Goal: Transaction & Acquisition: Purchase product/service

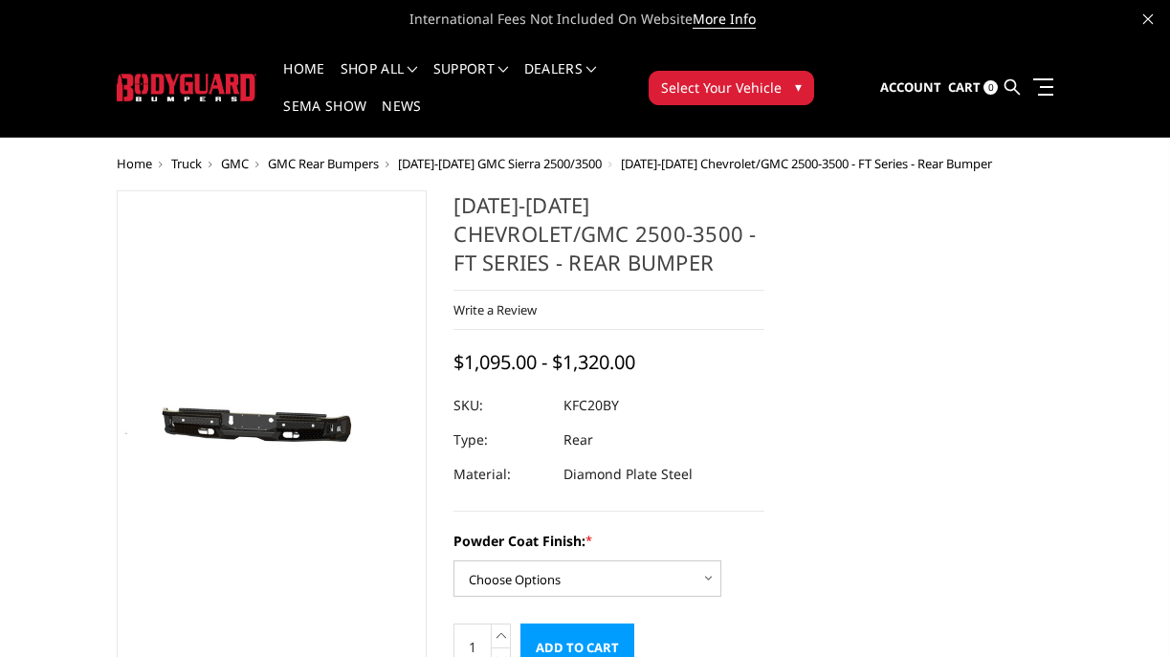
click at [254, 431] on img at bounding box center [323, 430] width 1224 height 582
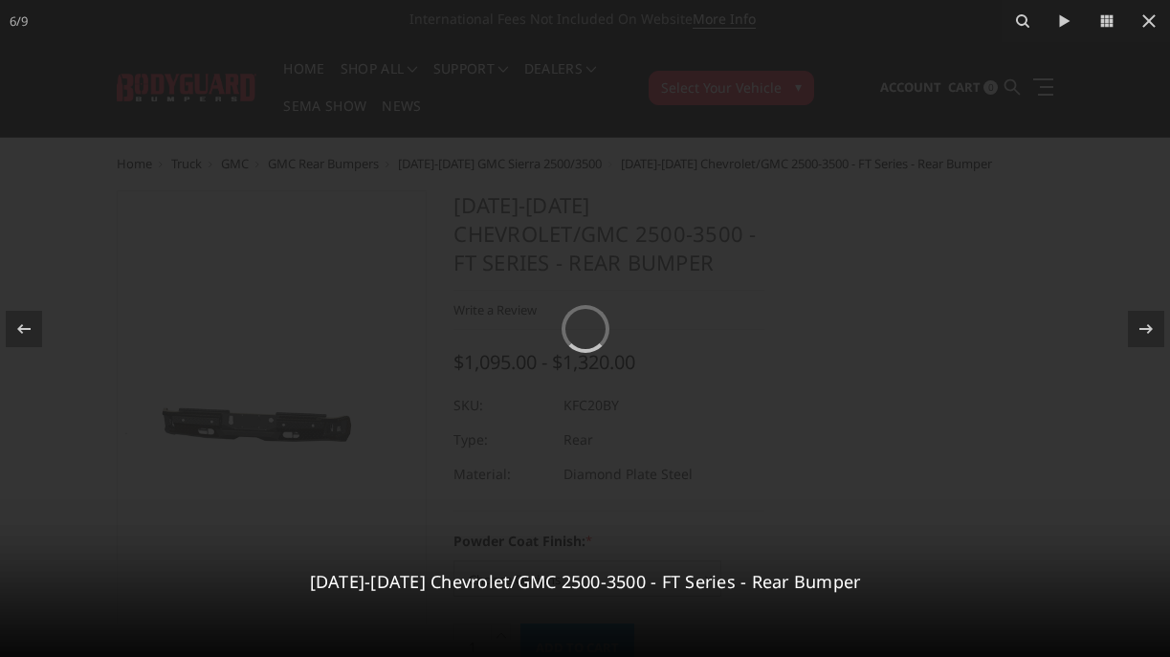
click at [470, 398] on div at bounding box center [585, 328] width 1170 height 657
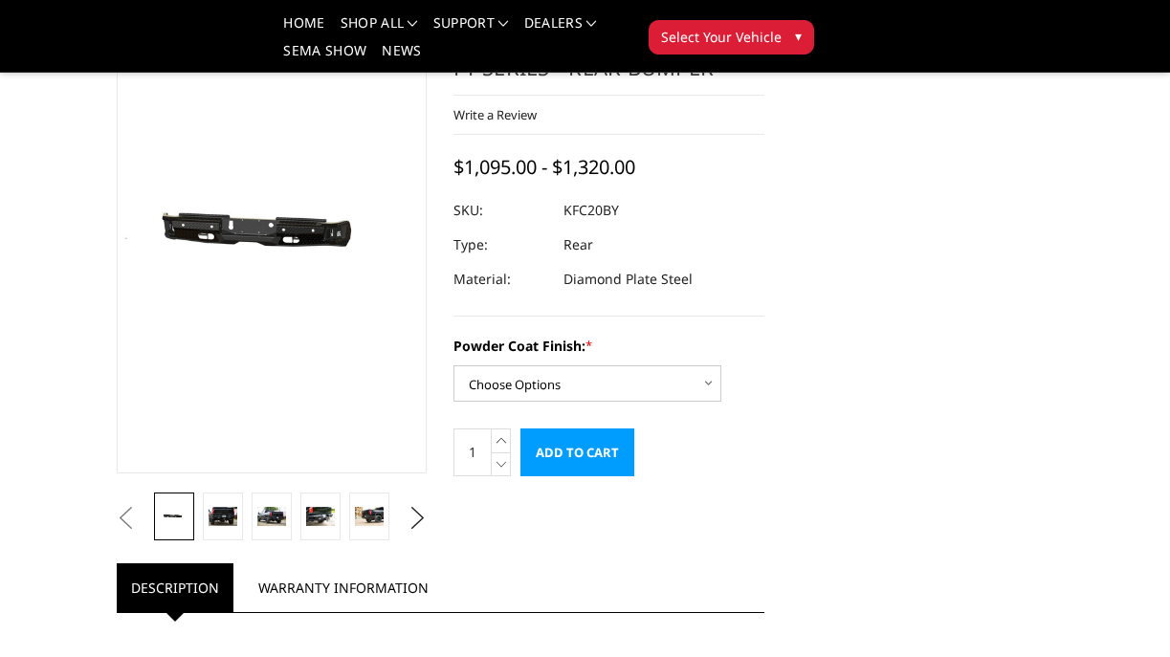
scroll to position [211, 0]
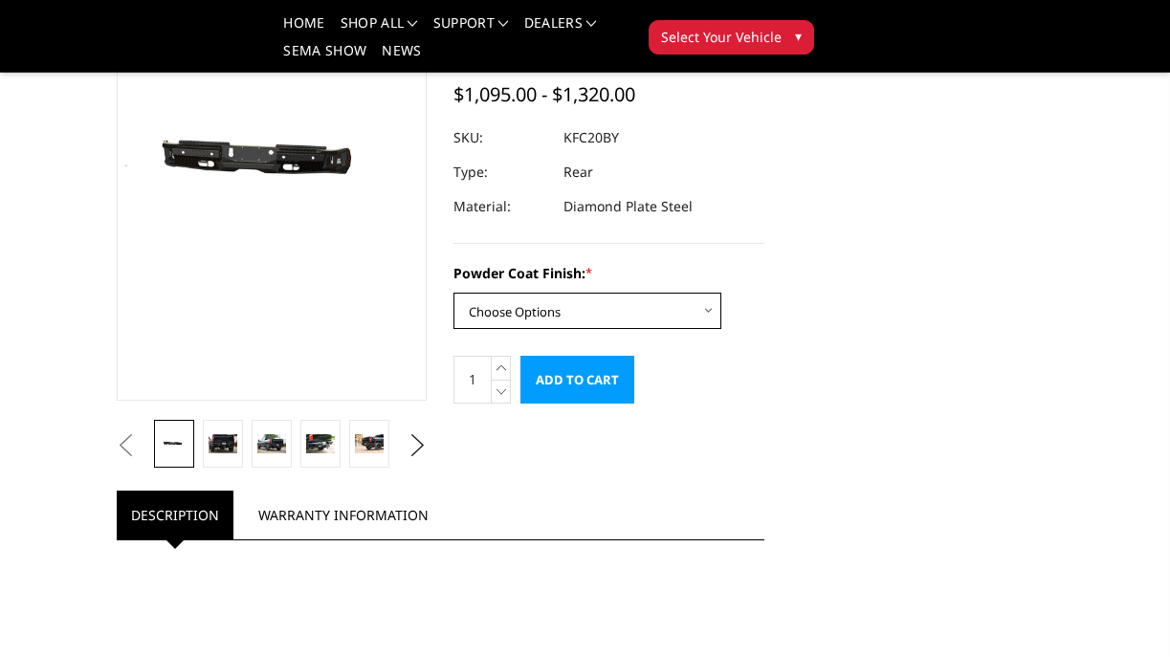
select select "3419"
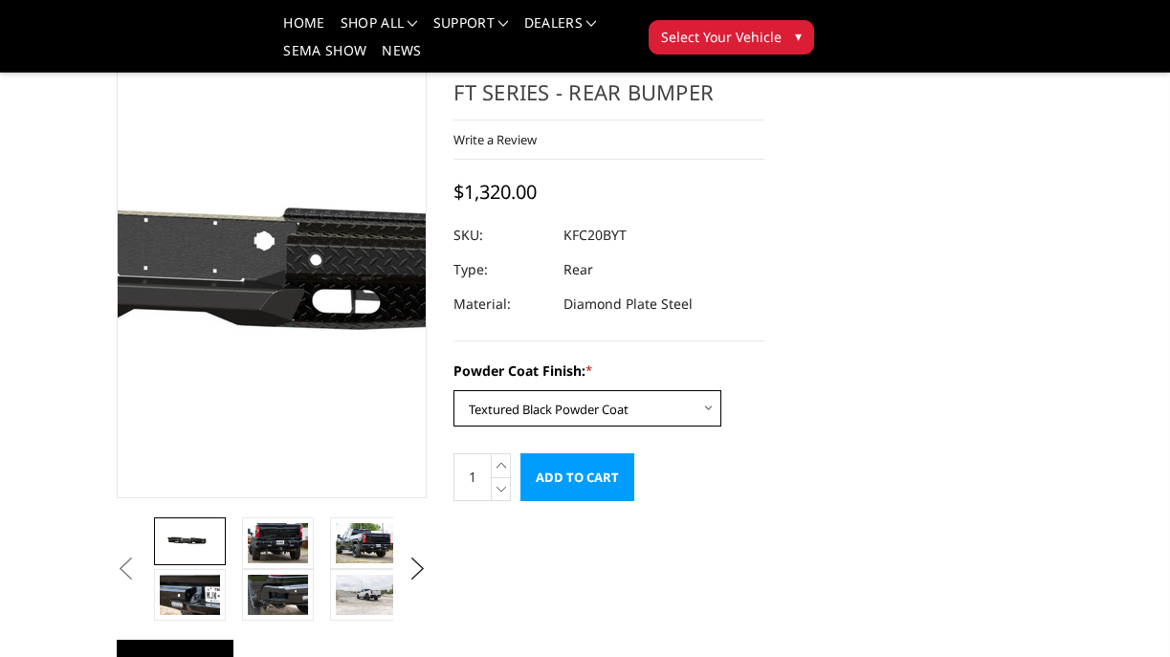
scroll to position [112, 0]
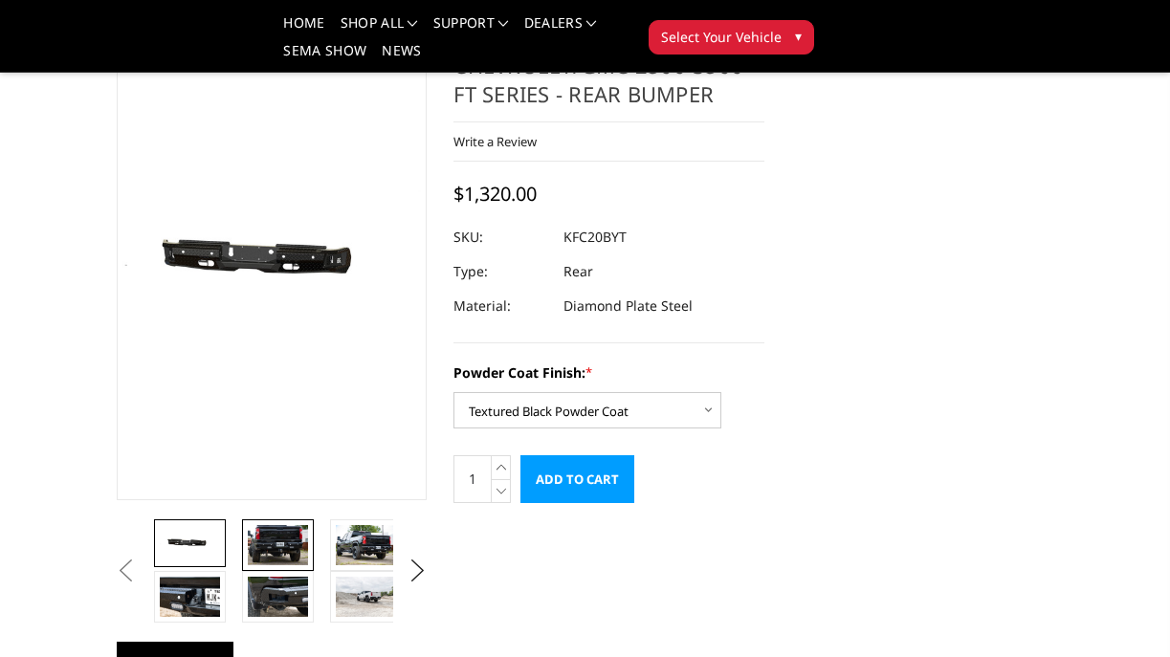
click at [295, 526] on img at bounding box center [278, 545] width 60 height 40
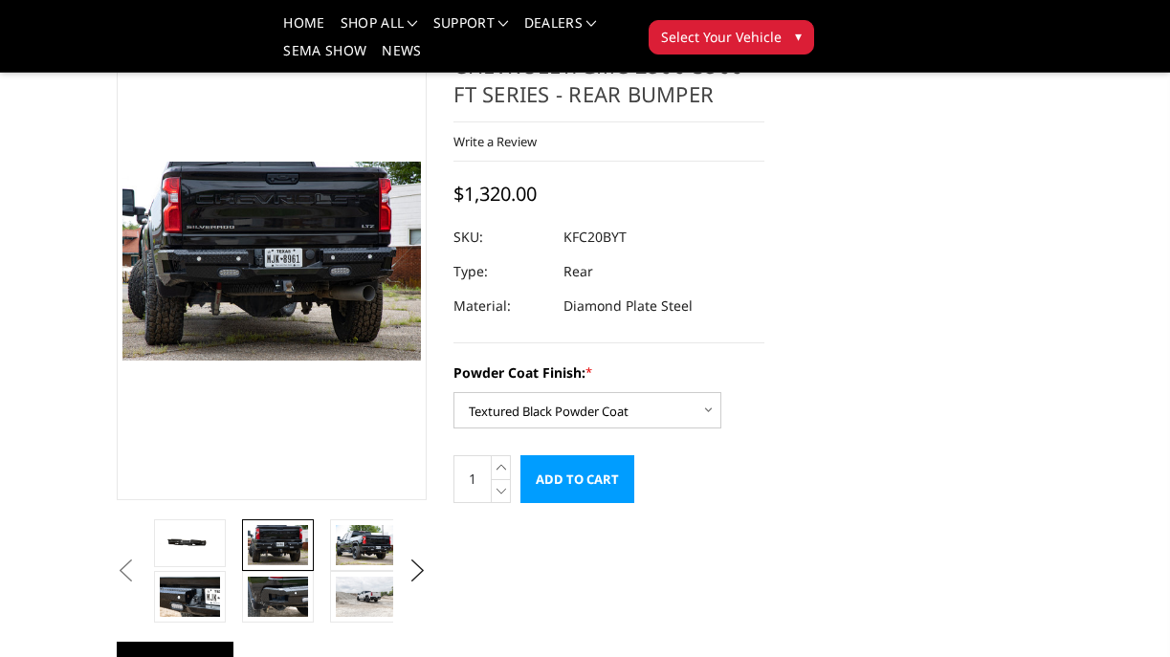
click at [282, 544] on img at bounding box center [278, 545] width 60 height 40
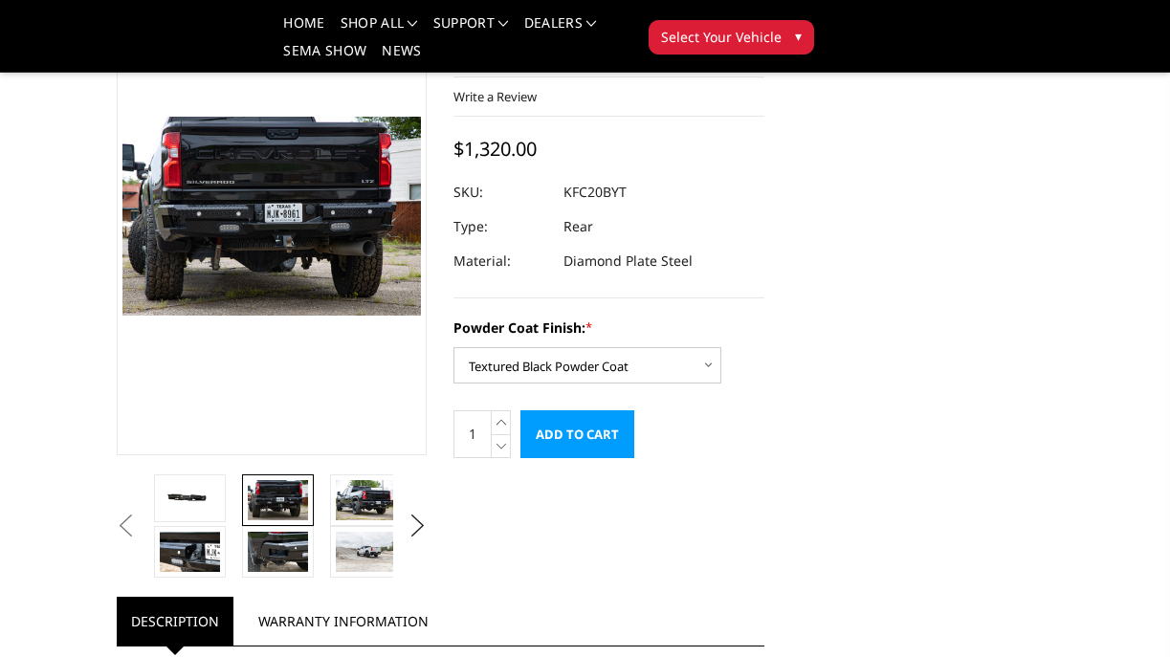
scroll to position [139, 0]
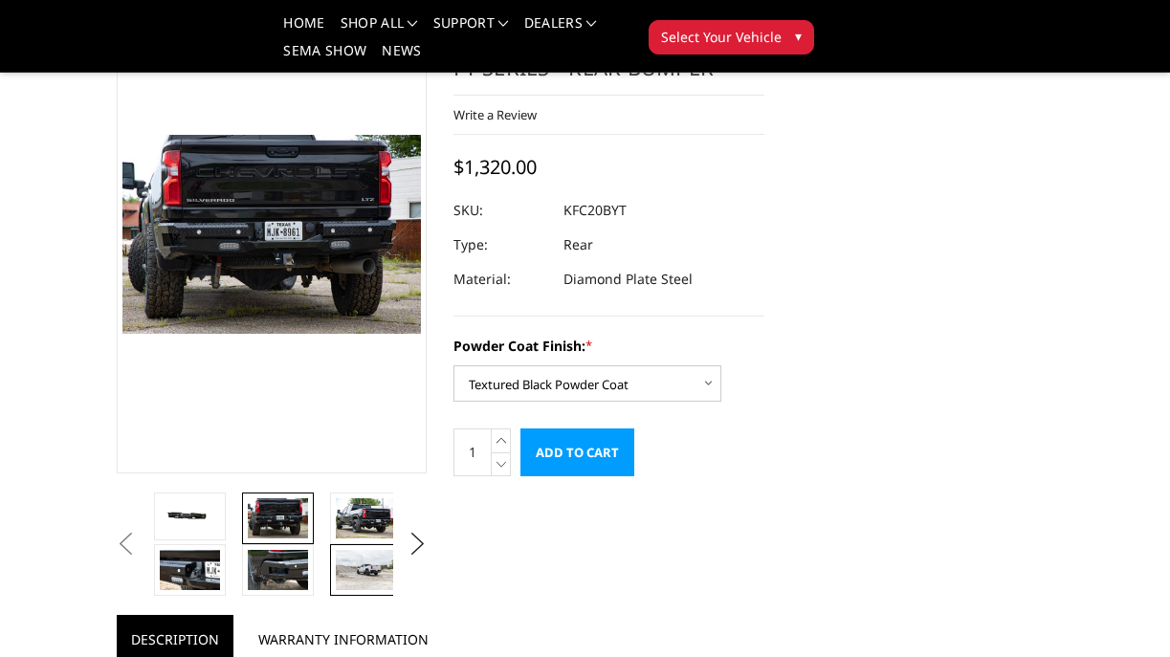
click at [368, 580] on img at bounding box center [366, 570] width 60 height 40
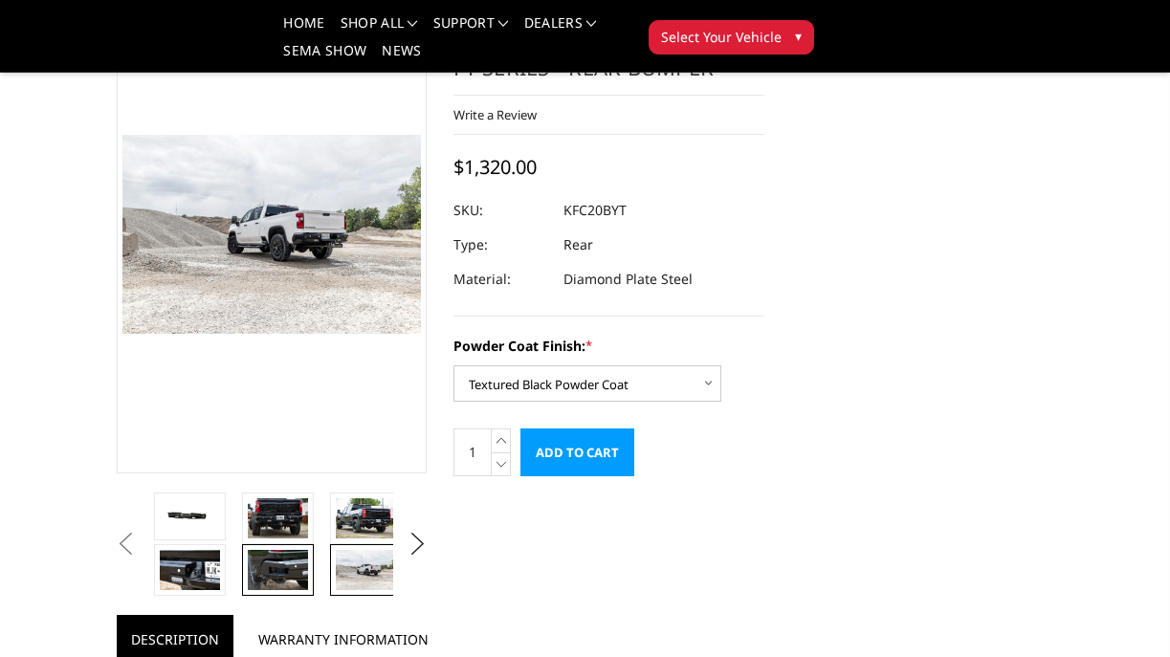
click at [296, 571] on img at bounding box center [278, 570] width 60 height 40
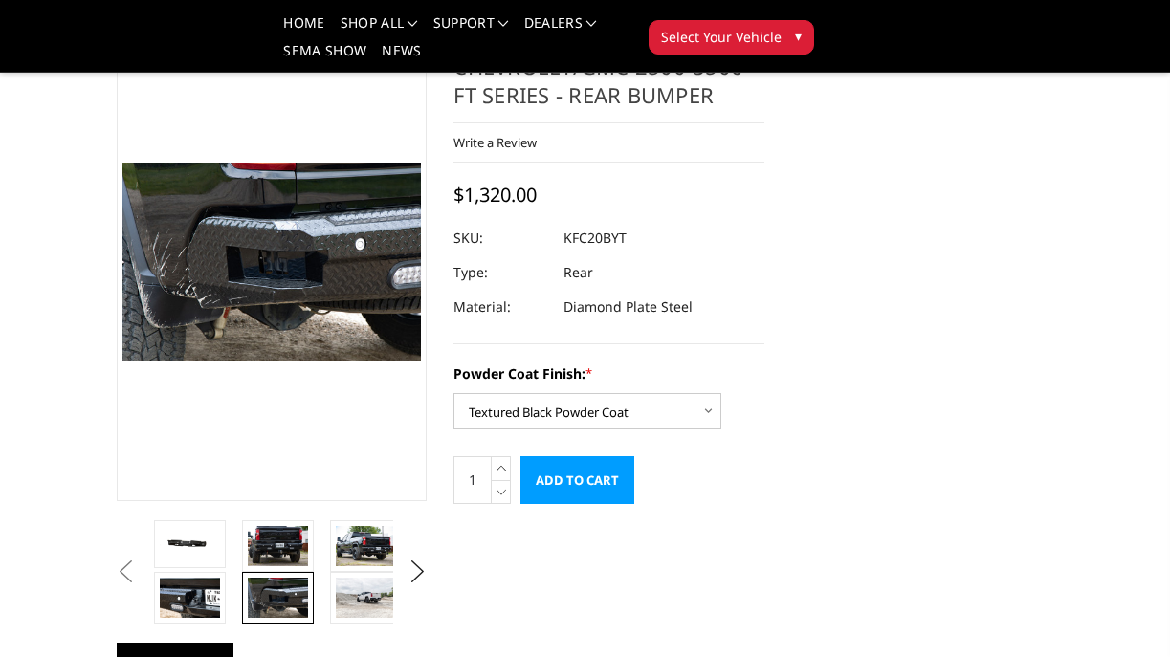
scroll to position [115, 0]
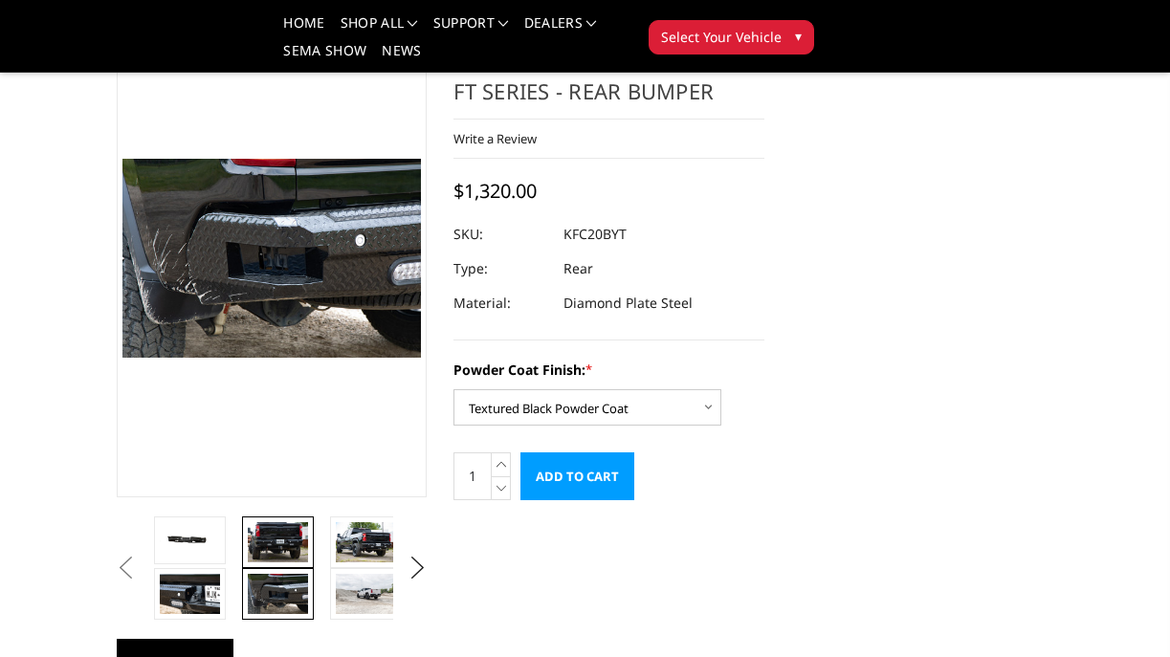
click at [273, 545] on img at bounding box center [278, 542] width 60 height 40
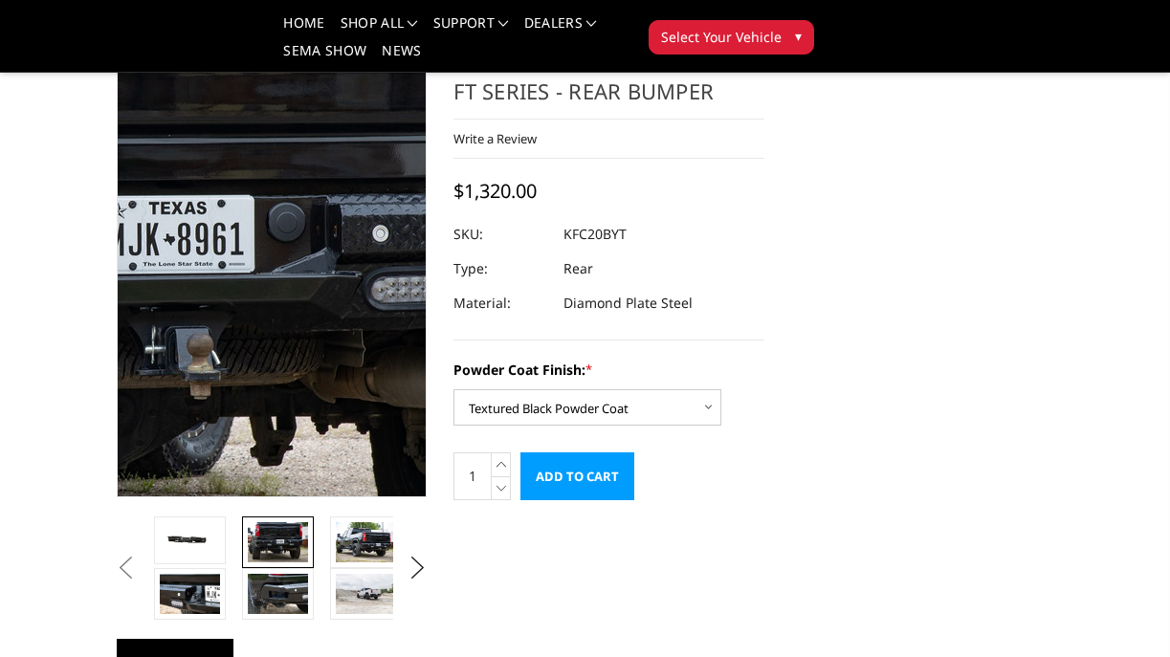
click at [320, 274] on img at bounding box center [129, 248] width 1224 height 816
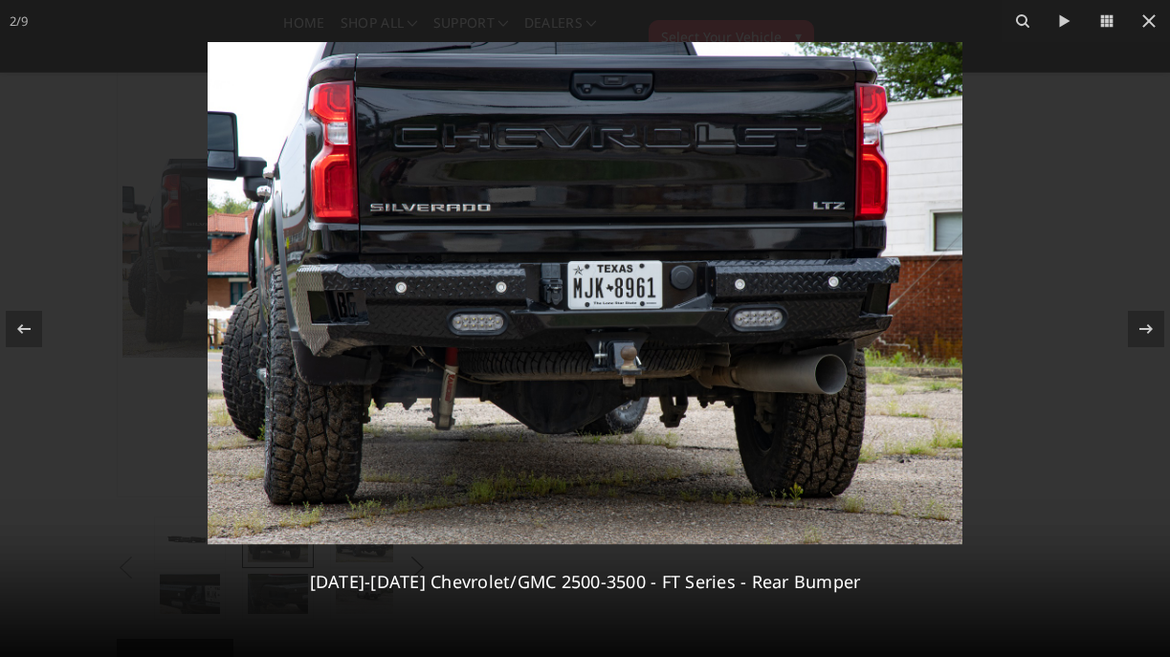
click at [320, 274] on img at bounding box center [585, 293] width 755 height 503
